Goal: Task Accomplishment & Management: Use online tool/utility

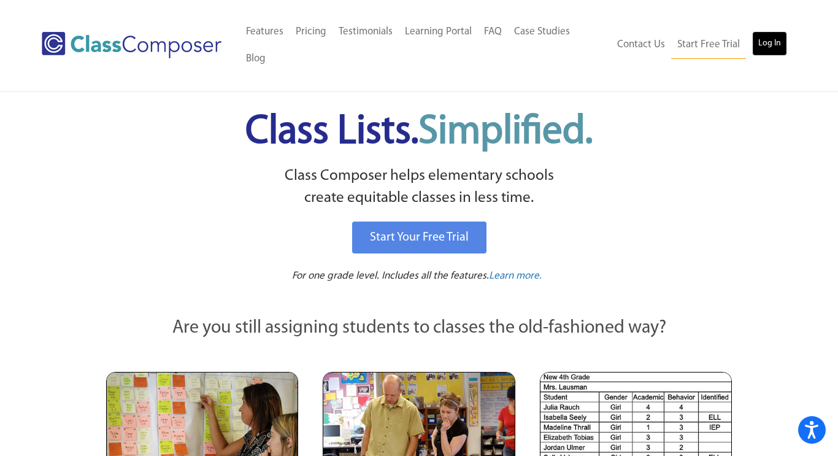
click at [778, 36] on link "Log In" at bounding box center [769, 43] width 35 height 25
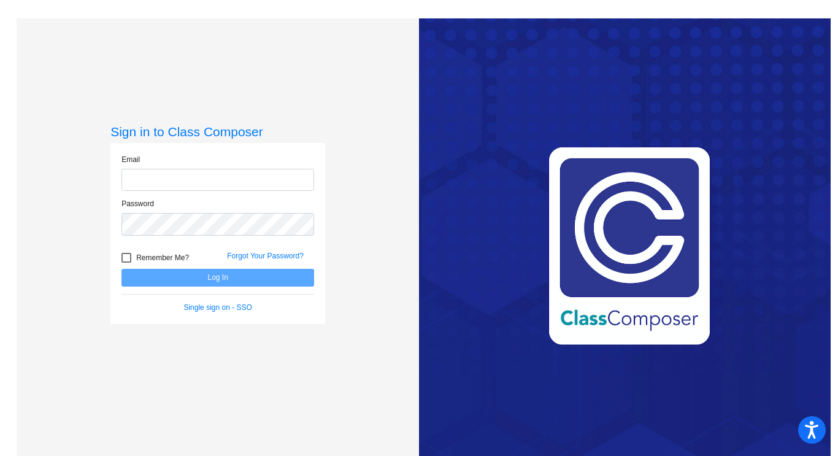
type input "woltza@bbhcsd.org"
click at [217, 275] on button "Log In" at bounding box center [218, 278] width 193 height 18
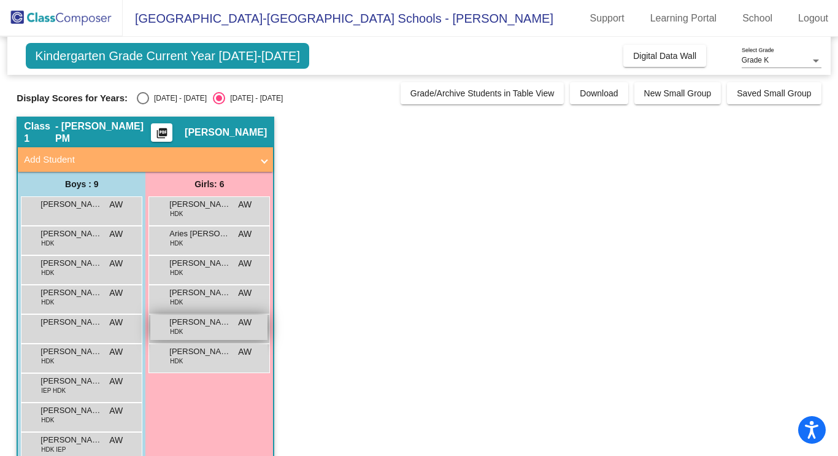
click at [204, 336] on div "Natalie Connors HDK AW lock do_not_disturb_alt" at bounding box center [208, 327] width 117 height 25
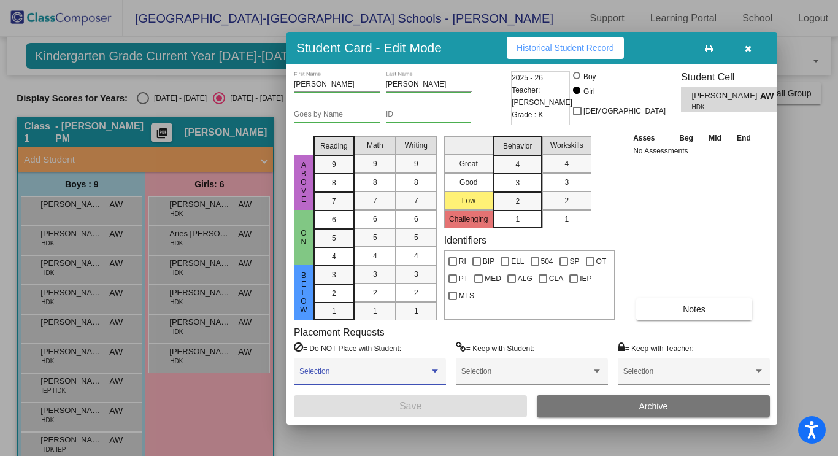
click at [388, 379] on span at bounding box center [364, 375] width 130 height 9
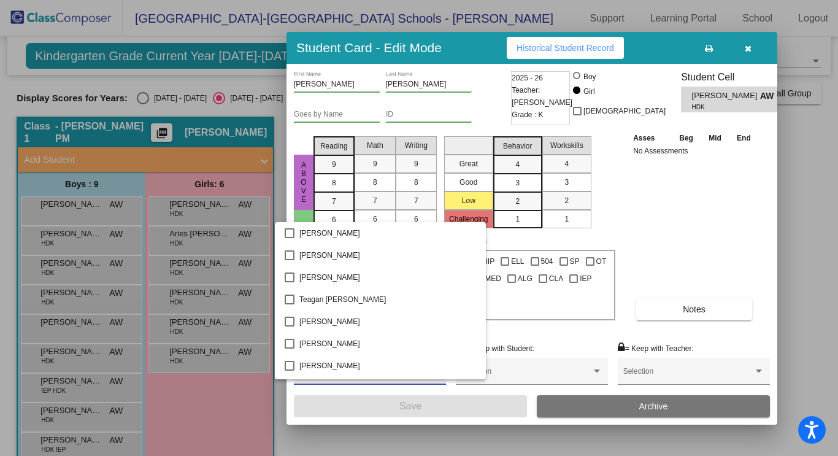
scroll to position [4571, 0]
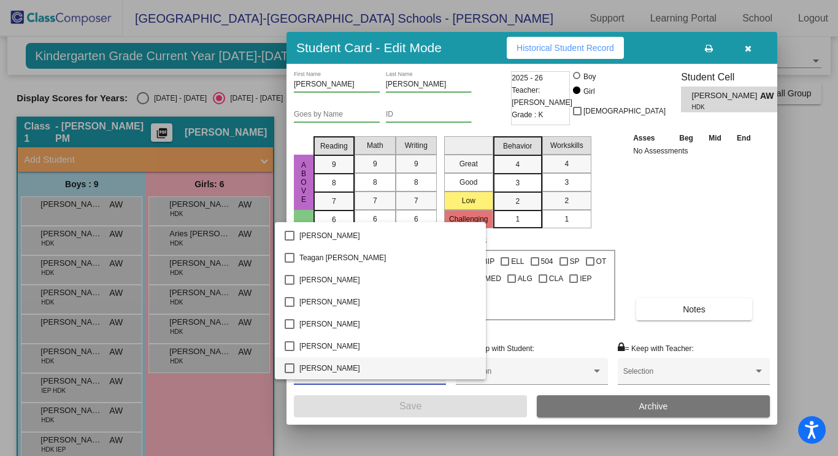
click at [356, 366] on span "Thomas Manista" at bounding box center [387, 368] width 177 height 22
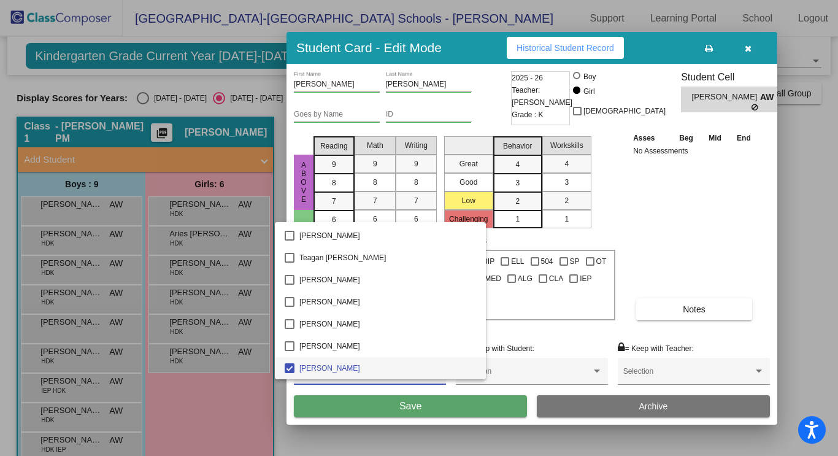
click at [372, 412] on div at bounding box center [419, 228] width 838 height 456
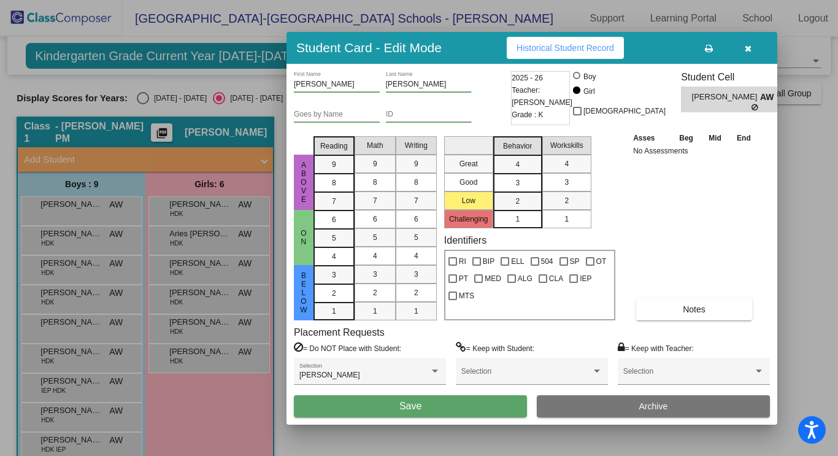
click at [410, 406] on span "Save" at bounding box center [410, 406] width 22 height 10
